Goal: Transaction & Acquisition: Purchase product/service

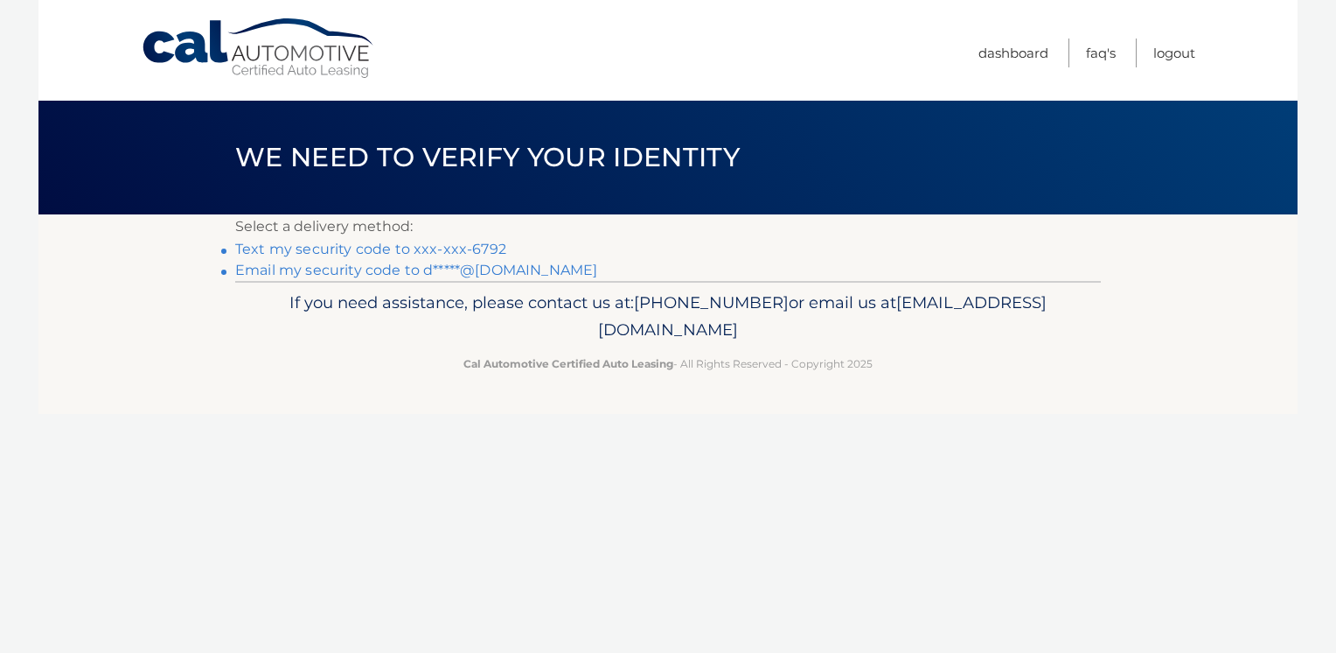
click at [396, 253] on link "Text my security code to xxx-xxx-6792" at bounding box center [370, 249] width 271 height 17
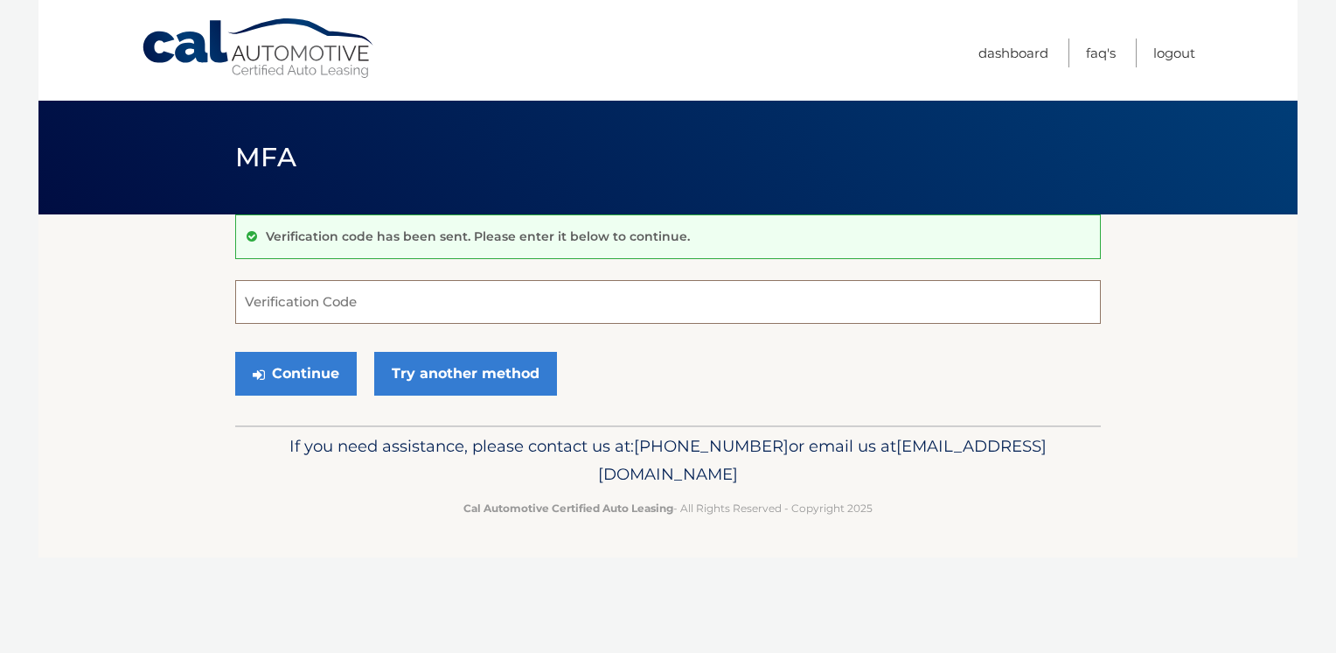
click at [270, 296] on input "Verification Code" at bounding box center [668, 302] width 866 height 44
type input "521553"
click at [310, 380] on button "Continue" at bounding box center [296, 374] width 122 height 44
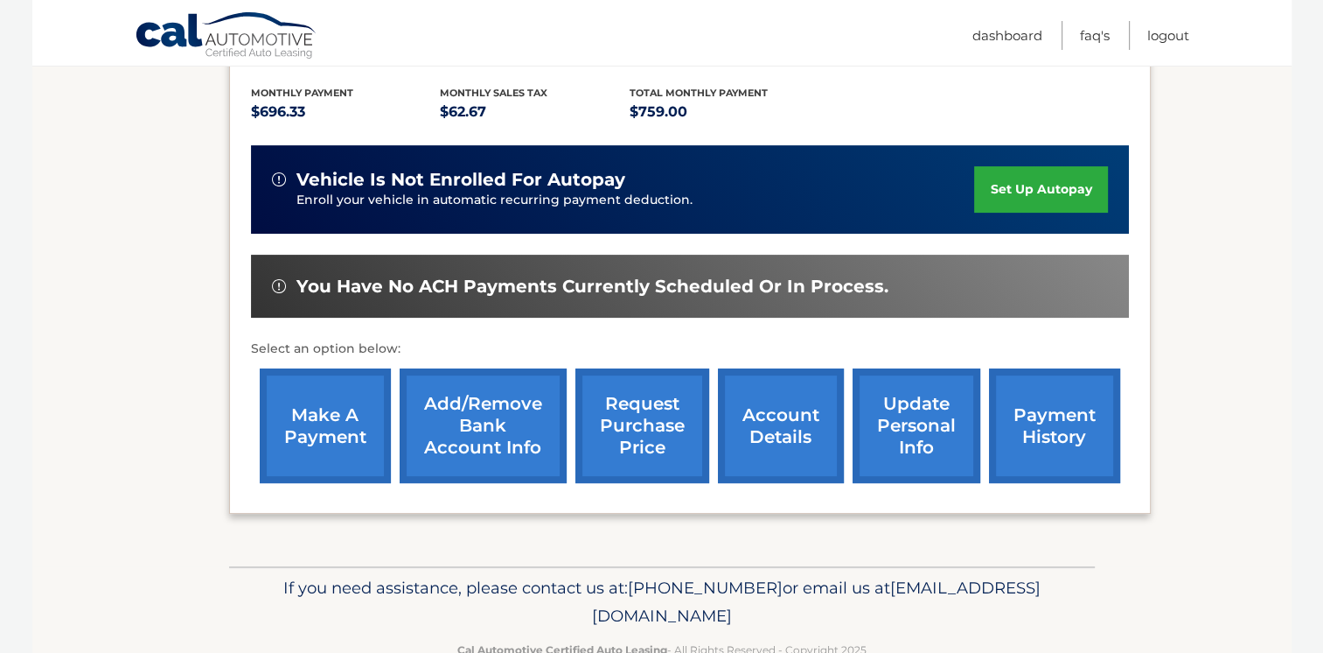
scroll to position [365, 0]
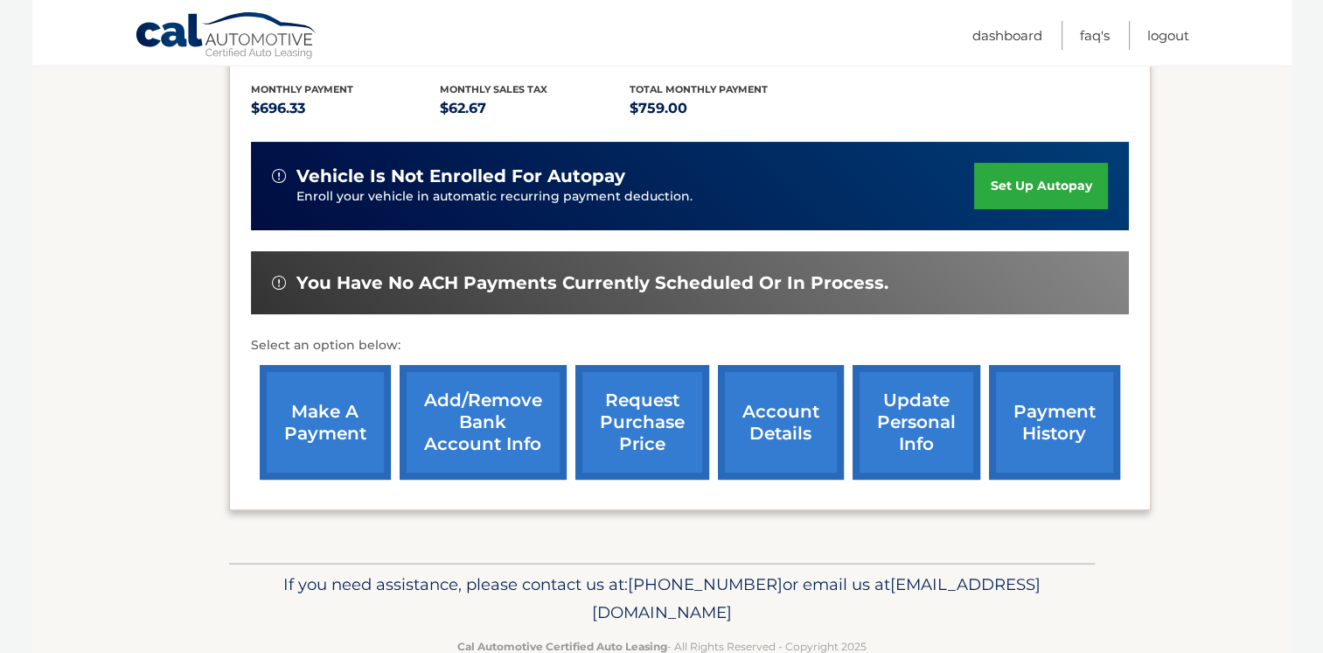
click at [327, 428] on link "make a payment" at bounding box center [325, 422] width 131 height 115
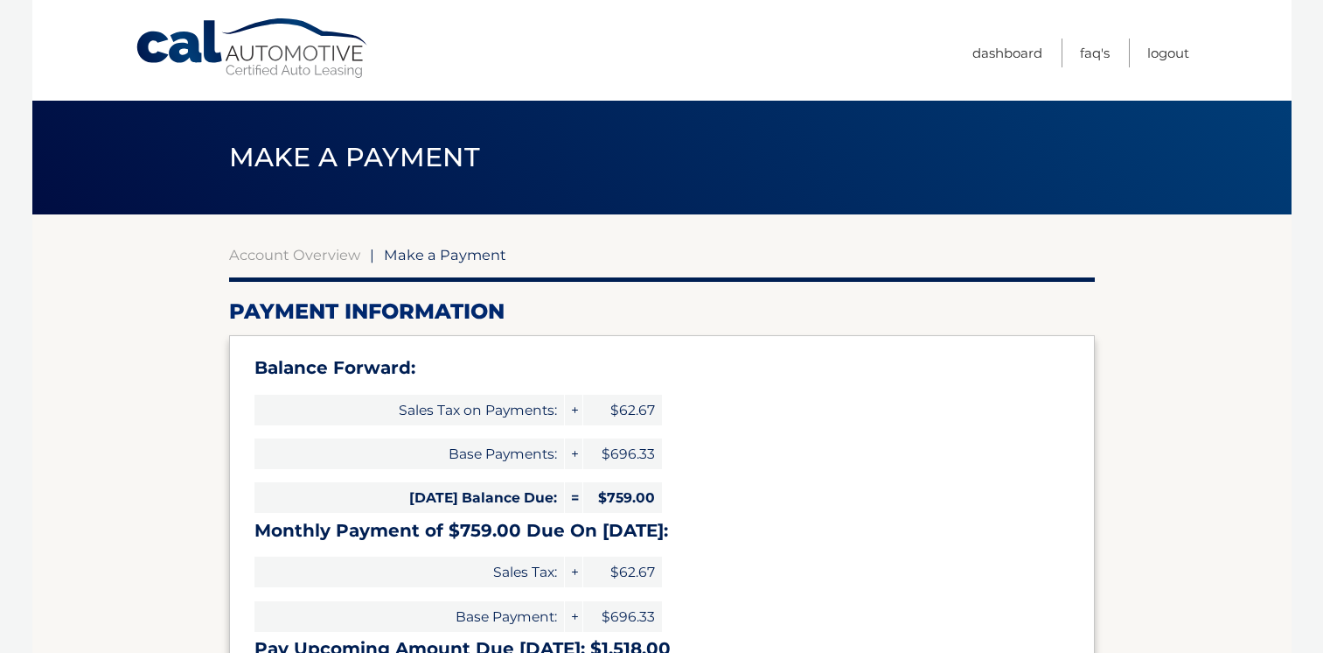
select select "M2QwOTAyMWItYTFhNi00MDIyLWI3ZmEtZGU2NTVlNThkYTYx"
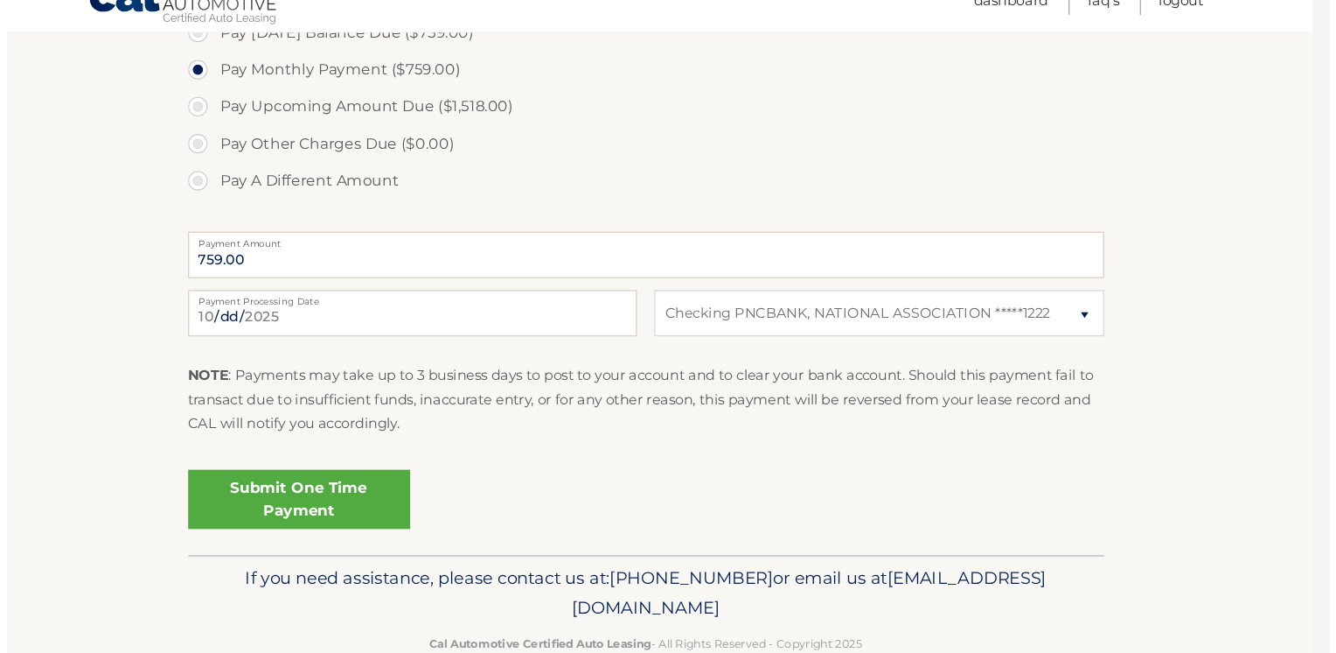
scroll to position [714, 0]
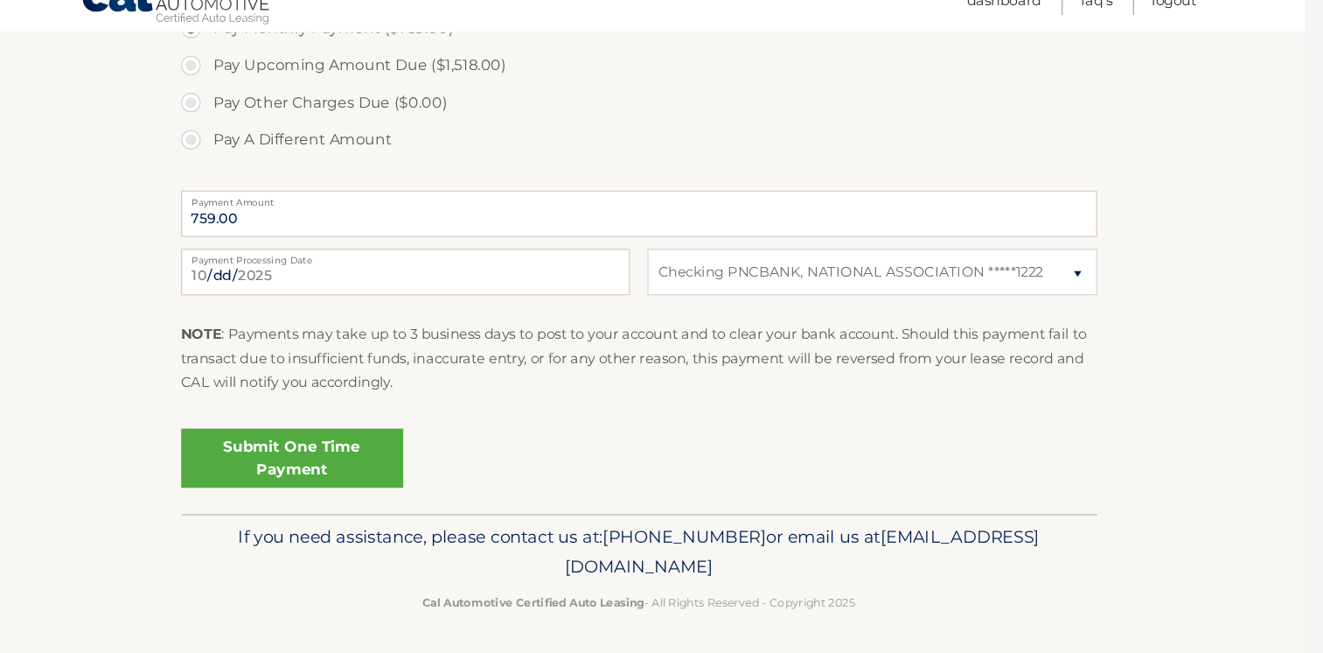
click at [379, 463] on link "Submit One Time Payment" at bounding box center [334, 469] width 210 height 56
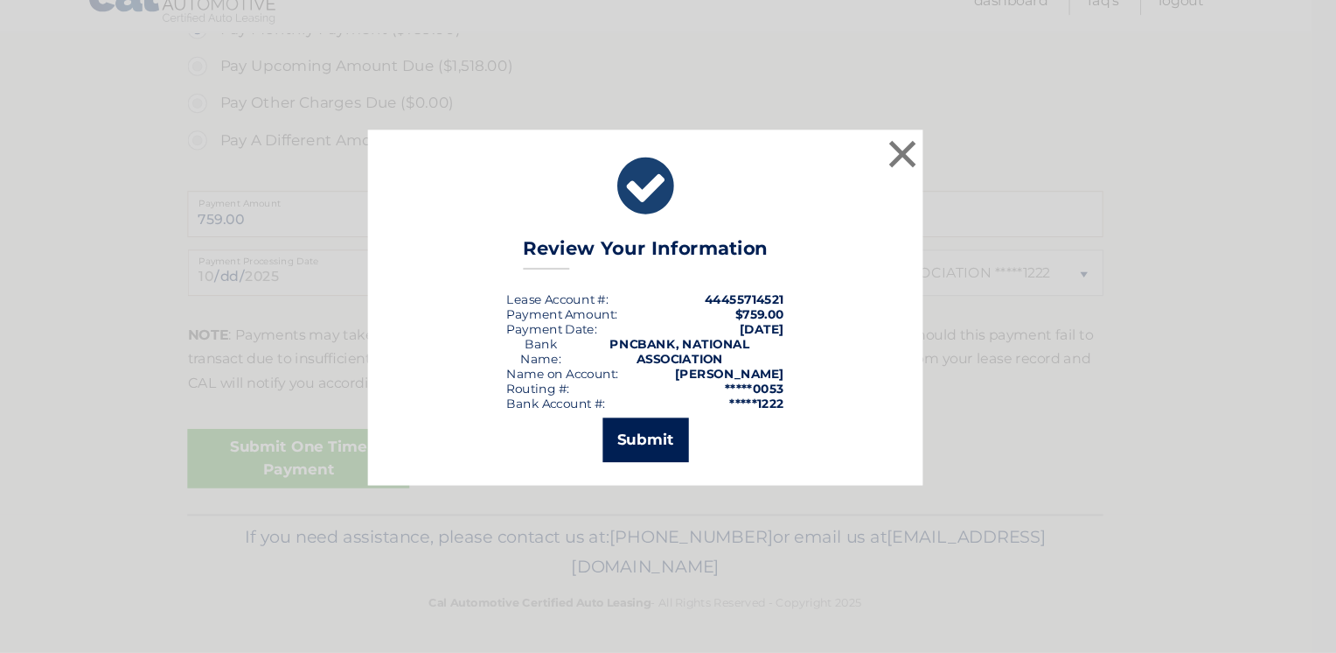
click at [682, 443] on button "Submit" at bounding box center [668, 451] width 81 height 42
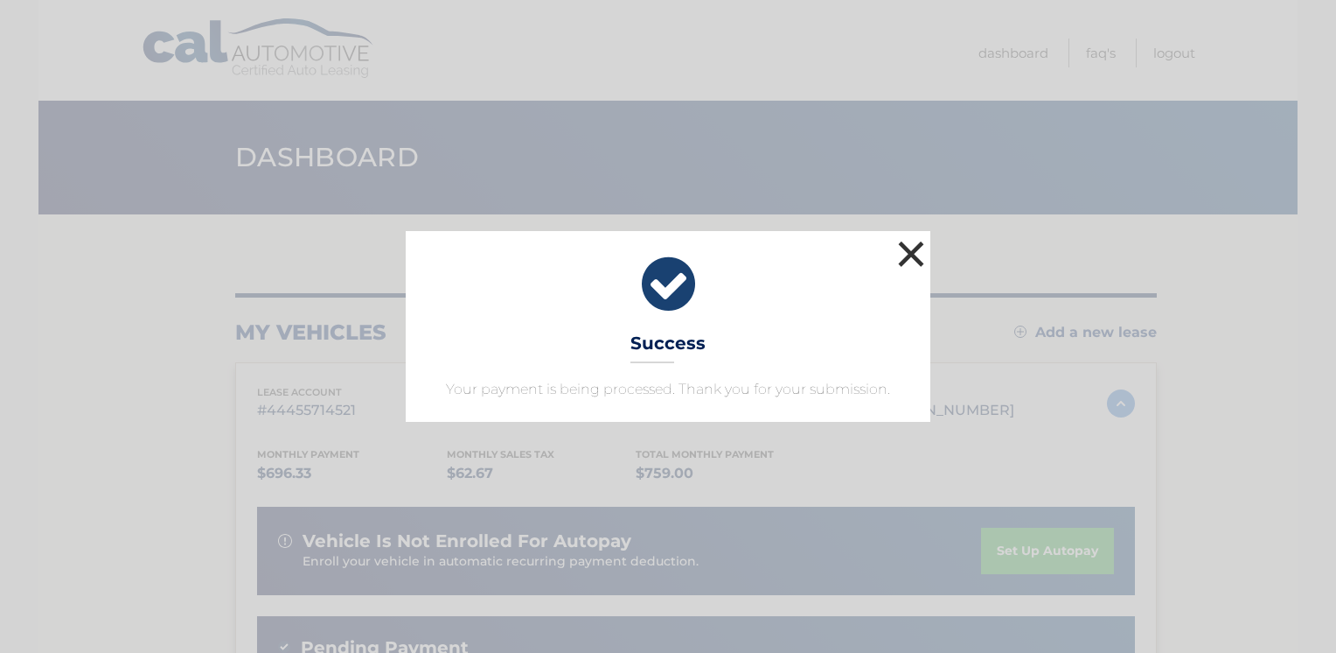
click at [907, 251] on button "×" at bounding box center [911, 253] width 35 height 35
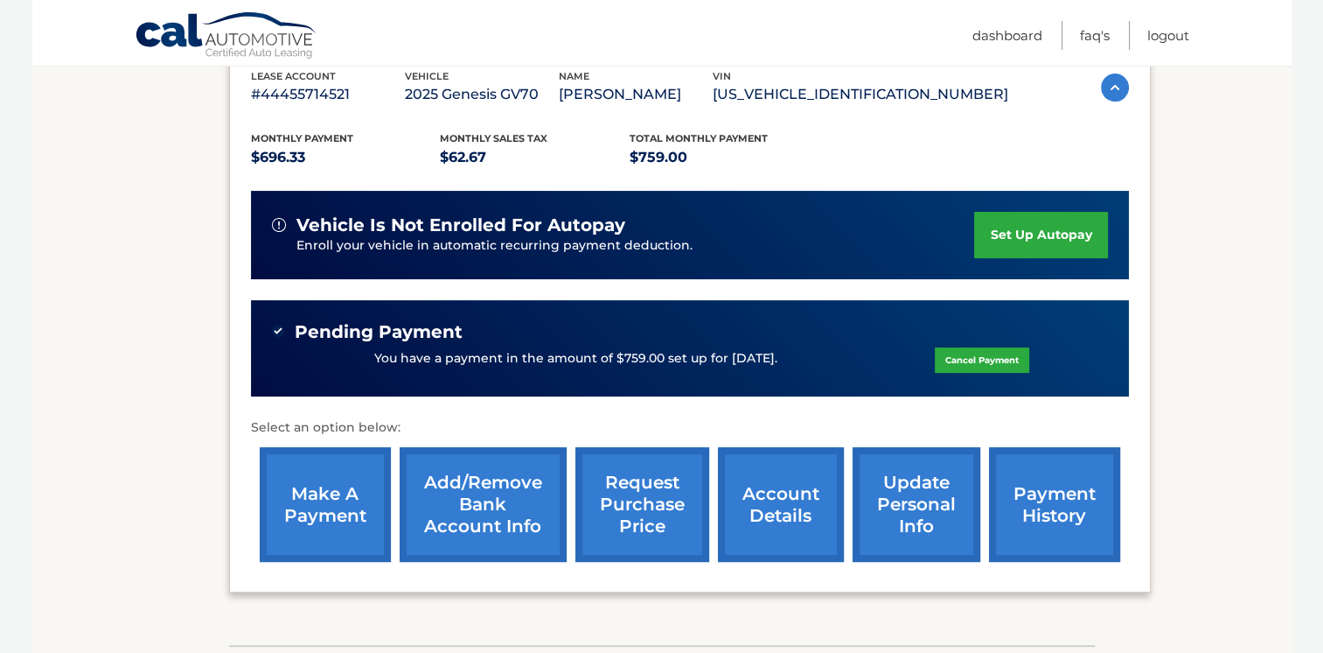
scroll to position [292, 0]
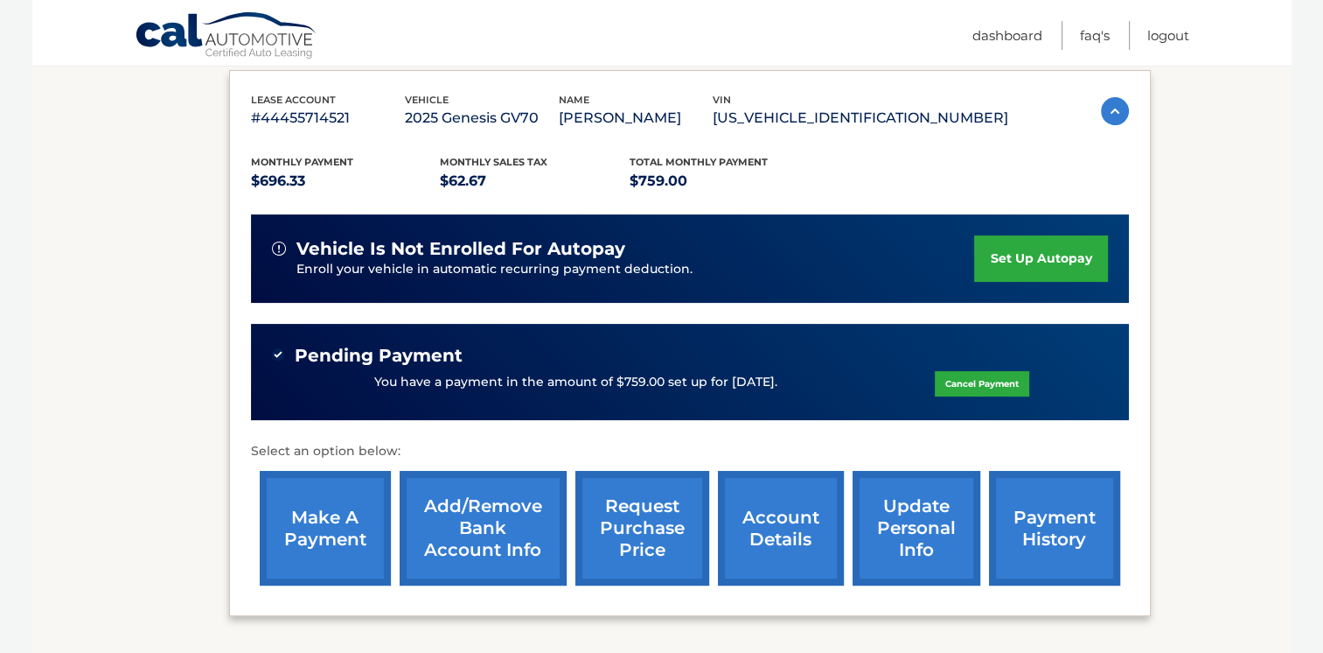
click at [766, 513] on link "account details" at bounding box center [781, 528] width 126 height 115
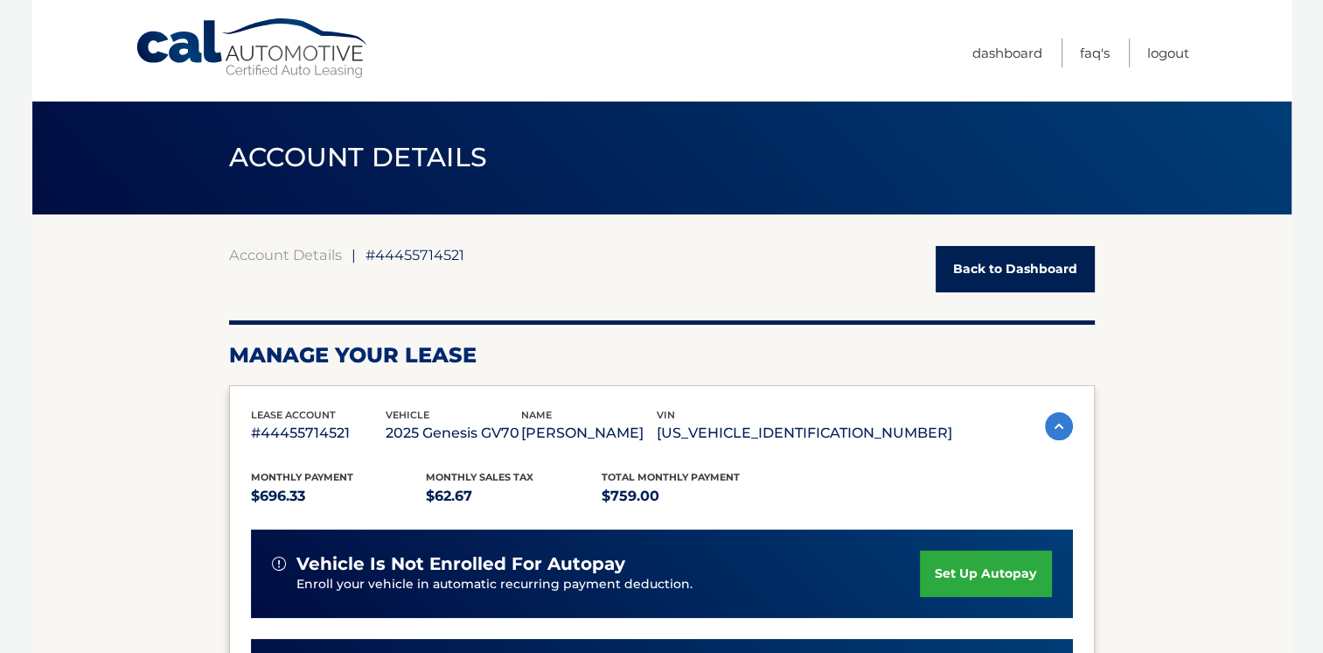
drag, startPoint x: 1292, startPoint y: 145, endPoint x: 1306, endPoint y: 215, distance: 71.4
click at [1306, 215] on body "Cal Automotive Menu Dashboard FAQ's Logout ← |" at bounding box center [661, 326] width 1323 height 653
drag, startPoint x: 1306, startPoint y: 215, endPoint x: 1329, endPoint y: 233, distance: 29.4
click at [1322, 233] on html "Cal Automotive Menu Dashboard FAQ's Logout |" at bounding box center [661, 326] width 1323 height 653
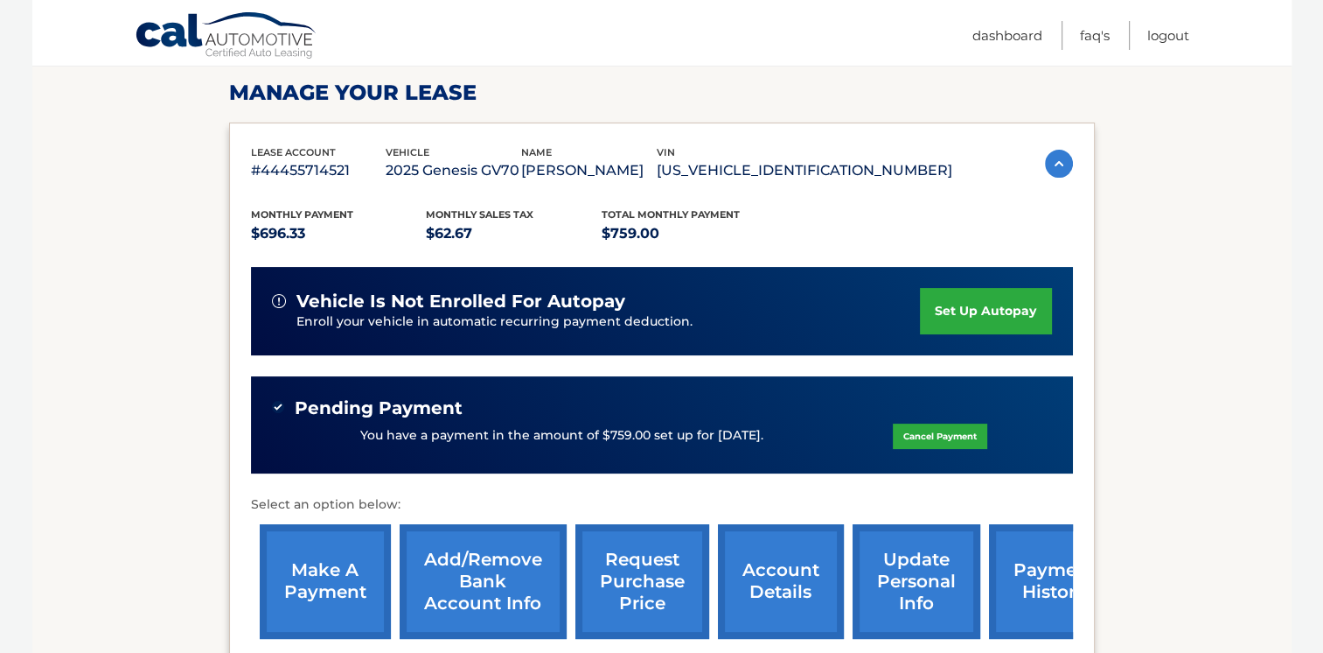
scroll to position [198, 0]
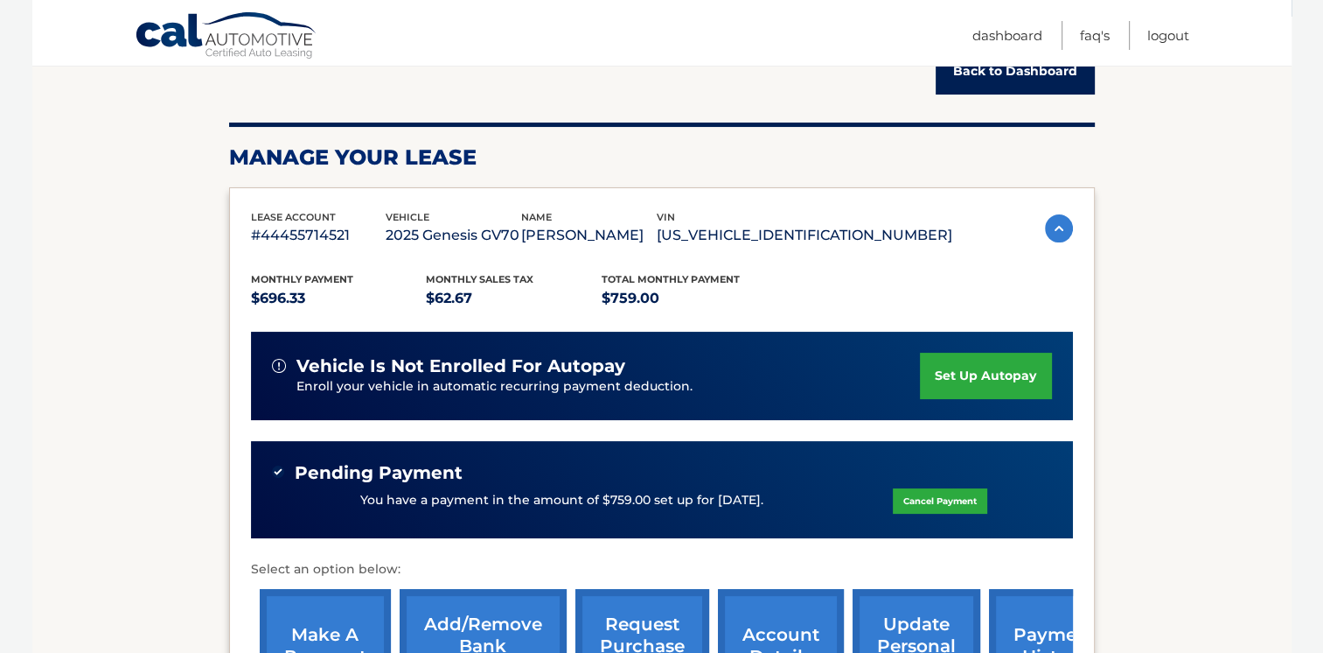
click at [352, 613] on link "make a payment" at bounding box center [325, 646] width 131 height 115
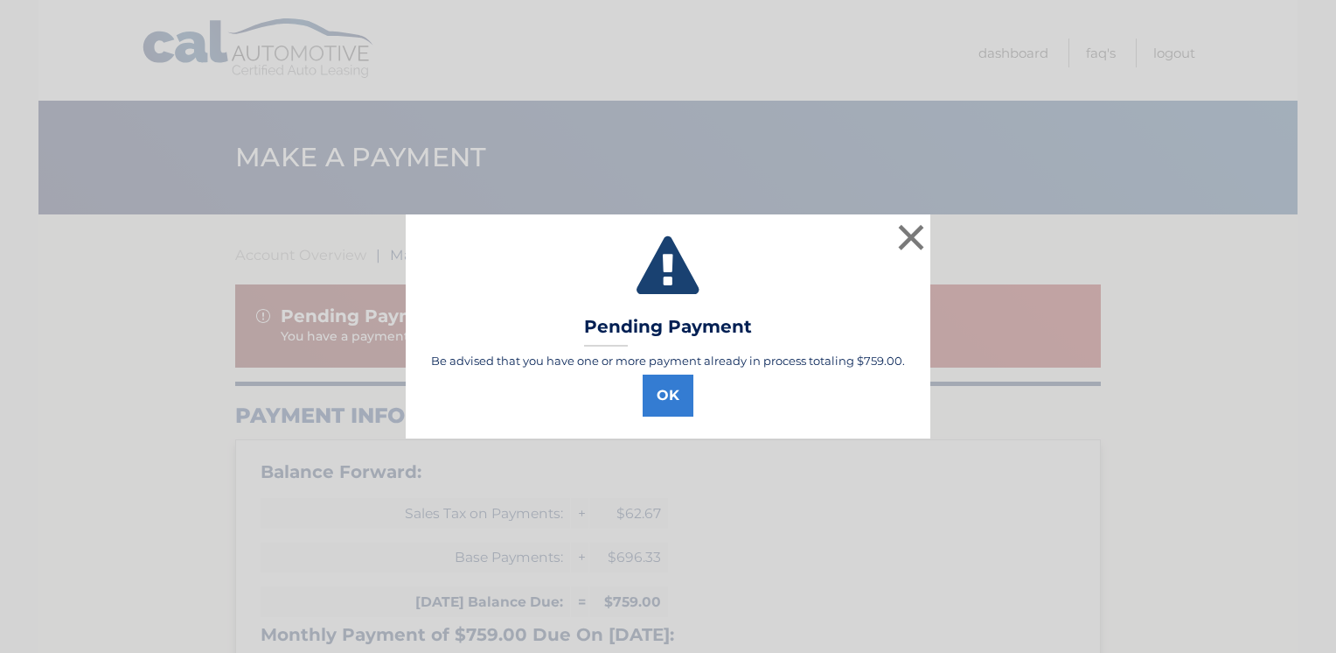
select select "M2QwOTAyMWItYTFhNi00MDIyLWI3ZmEtZGU2NTVlNThkYTYx"
click at [671, 397] on button "OK" at bounding box center [668, 395] width 51 height 42
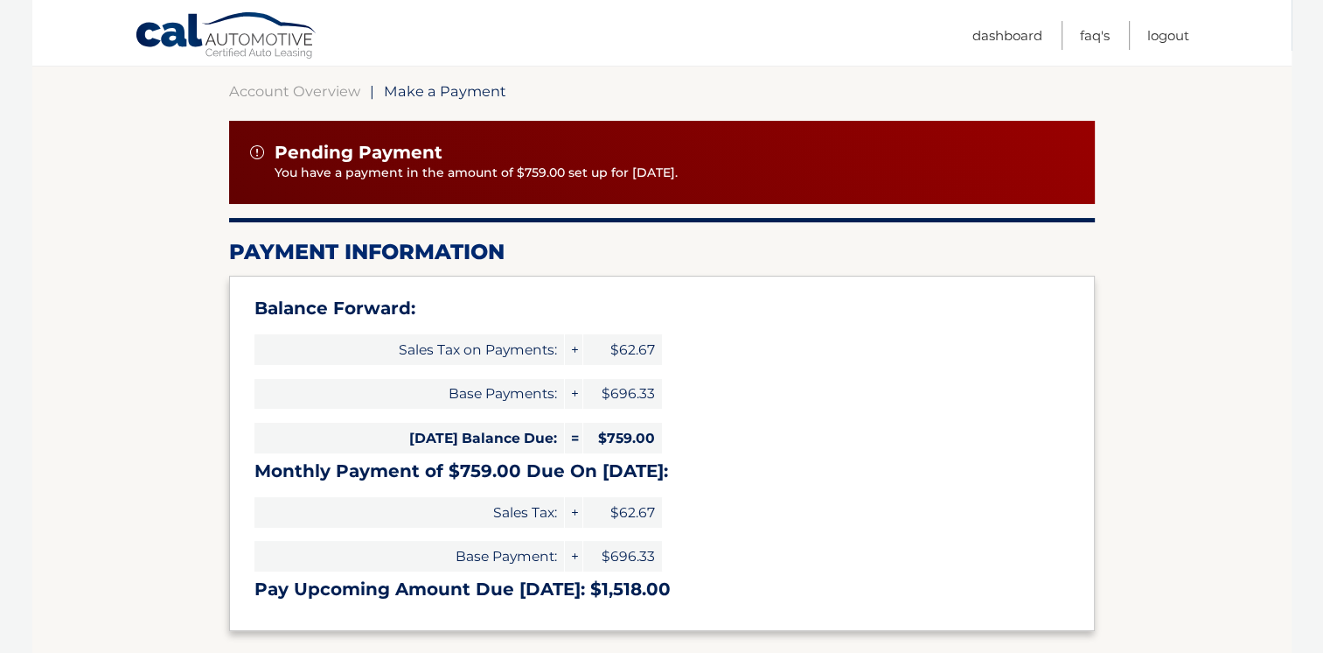
scroll to position [129, 0]
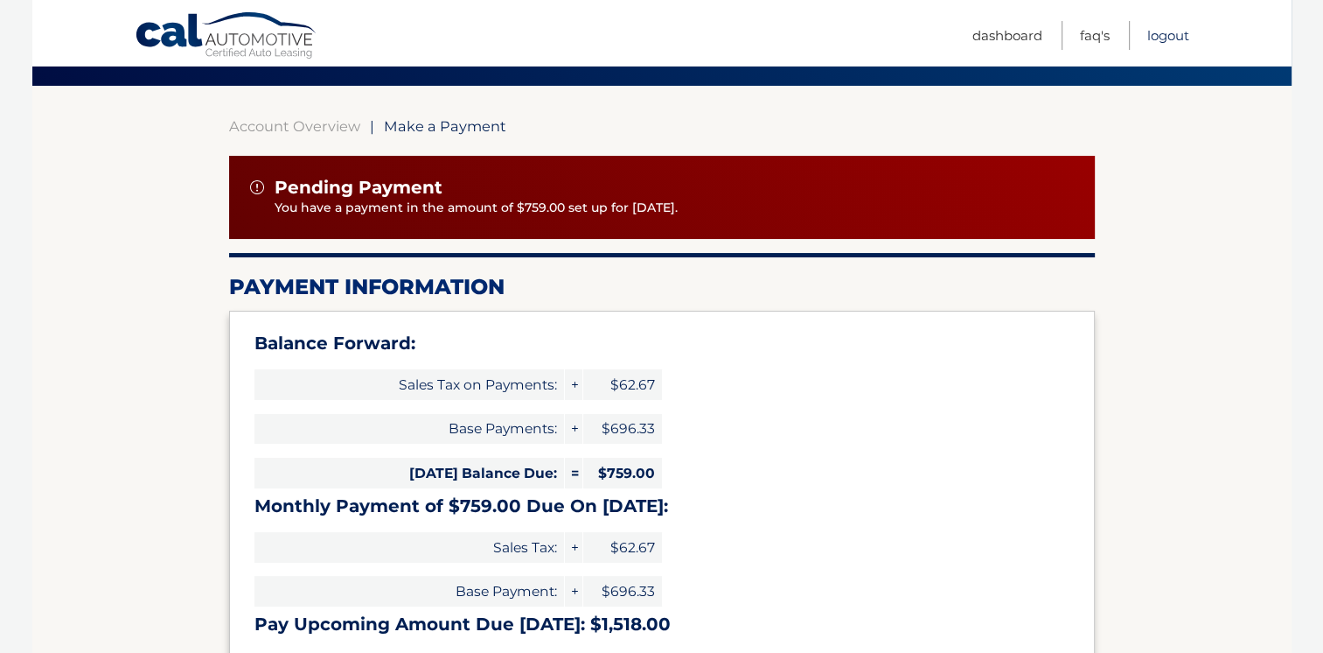
click at [1165, 38] on link "Logout" at bounding box center [1169, 35] width 42 height 29
